Goal: Download file/media

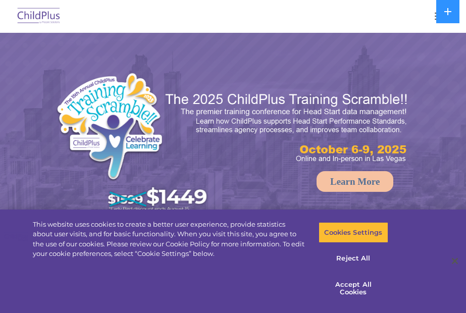
select select "MEDIUM"
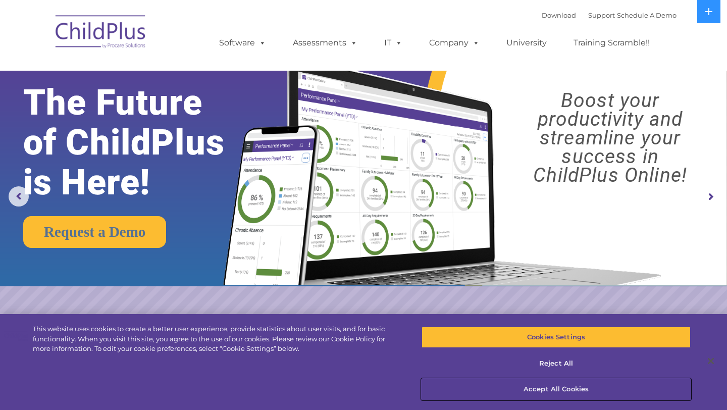
click at [465, 312] on button "Accept All Cookies" at bounding box center [555, 388] width 269 height 21
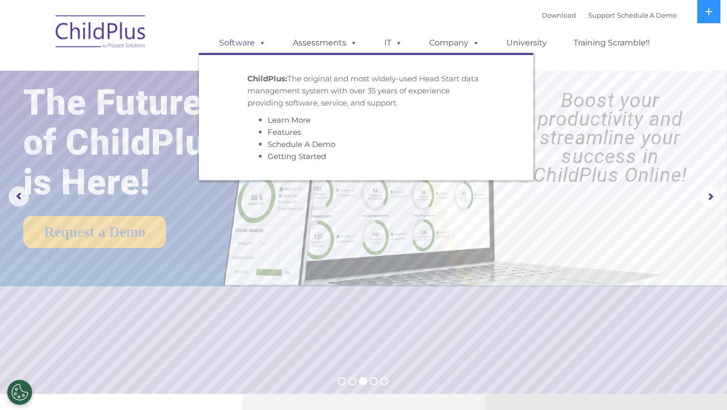
click at [246, 40] on link "Software" at bounding box center [242, 43] width 67 height 20
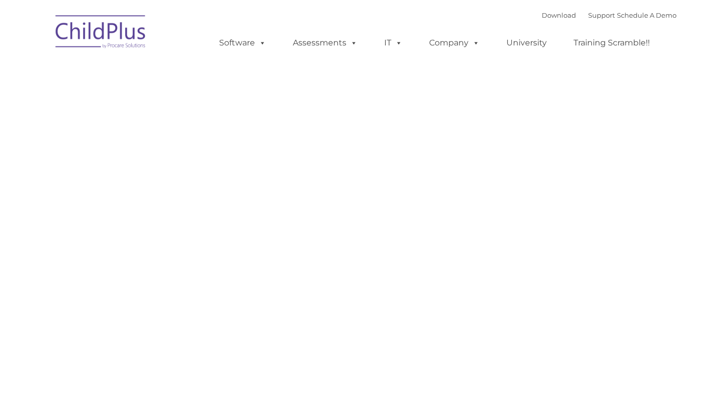
click at [250, 46] on link "Software" at bounding box center [242, 43] width 67 height 20
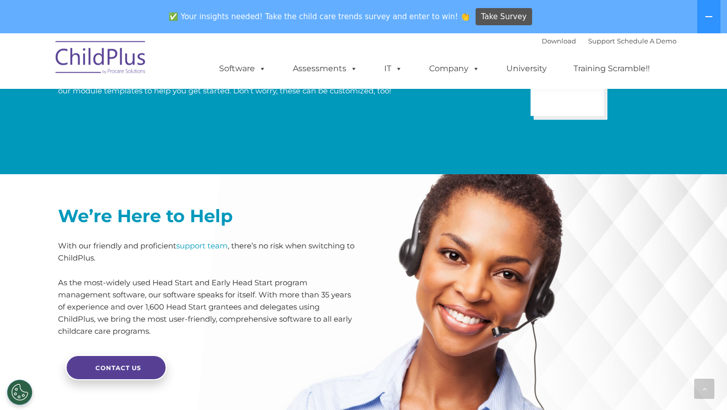
scroll to position [2480, 0]
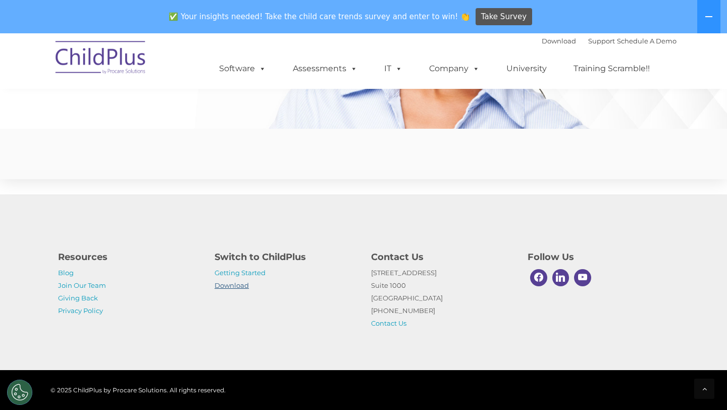
click at [238, 285] on link "Download" at bounding box center [231, 285] width 34 height 8
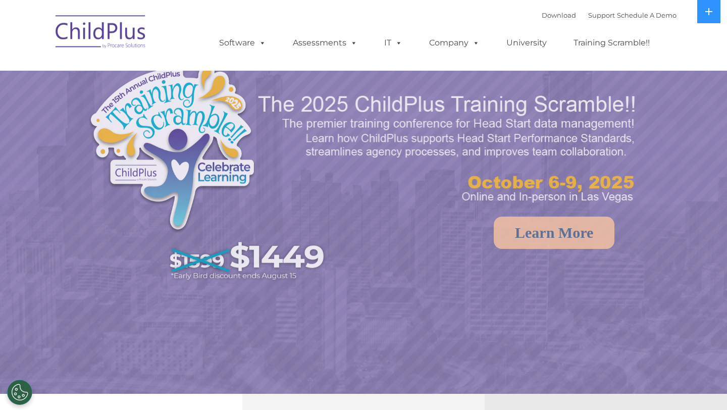
select select "MEDIUM"
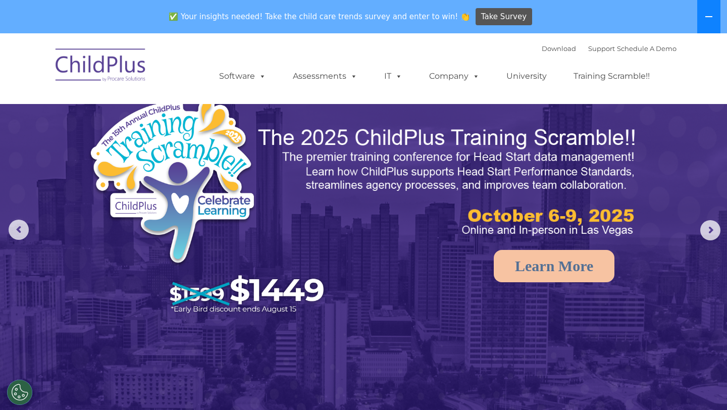
click at [709, 13] on icon at bounding box center [708, 17] width 8 height 8
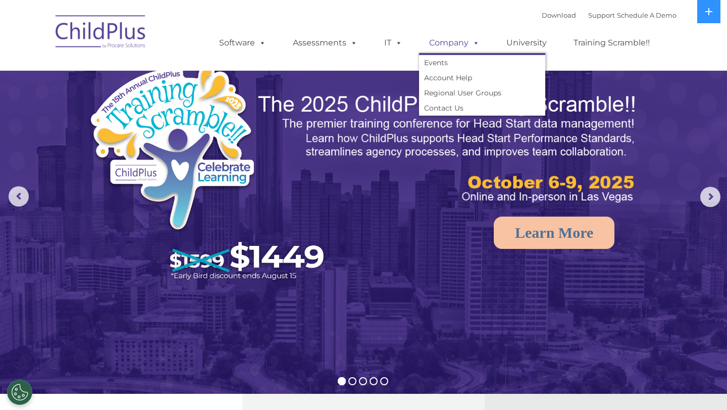
click at [458, 43] on link "Company" at bounding box center [454, 43] width 71 height 20
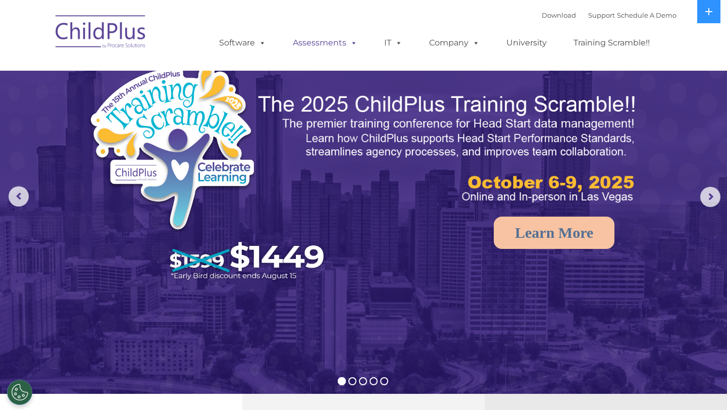
click at [352, 41] on span at bounding box center [351, 43] width 11 height 10
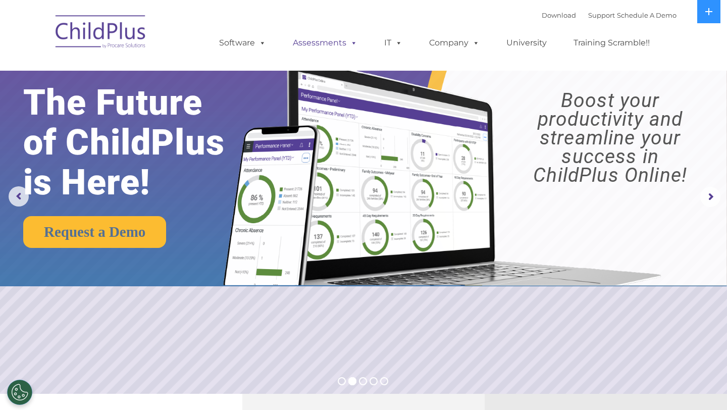
click at [352, 41] on span at bounding box center [351, 43] width 11 height 10
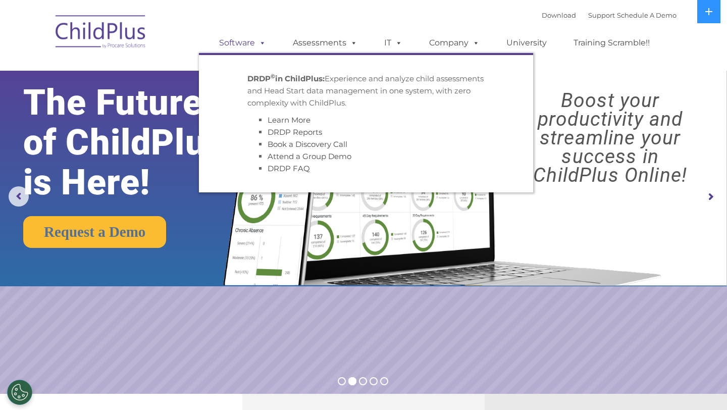
click at [266, 43] on link "Software" at bounding box center [242, 43] width 67 height 20
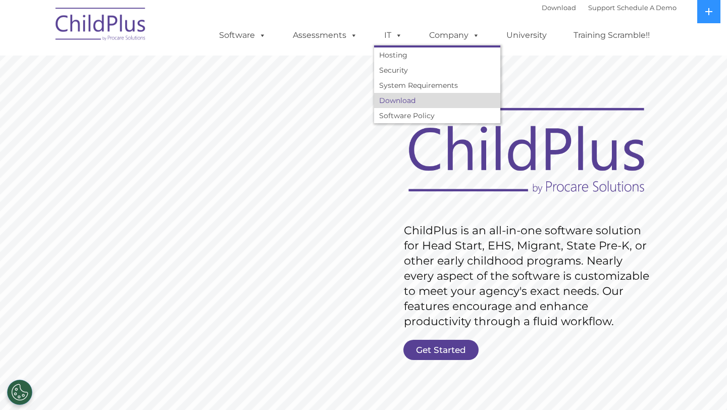
click at [397, 100] on link "Download" at bounding box center [437, 100] width 126 height 15
